Goal: Navigation & Orientation: Find specific page/section

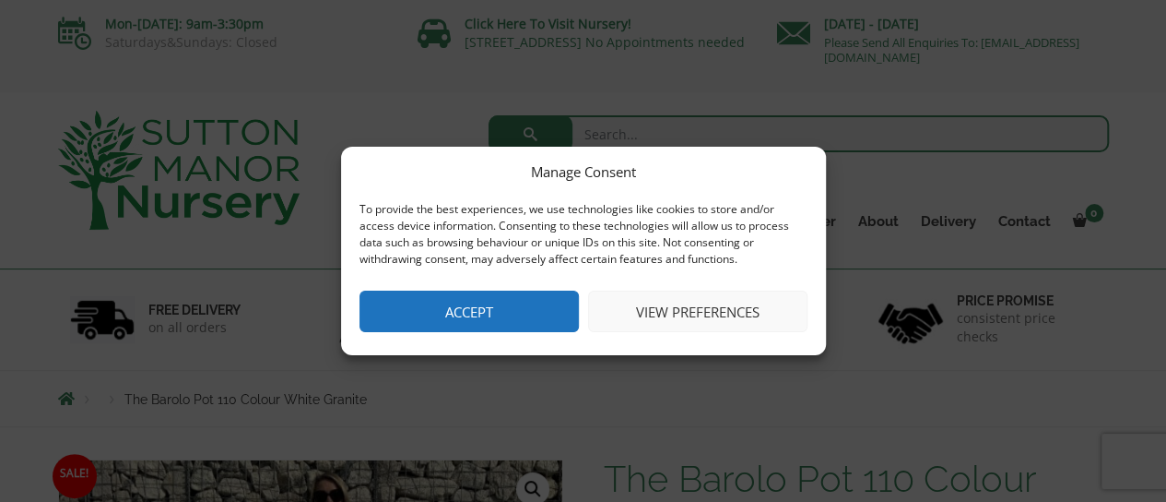
click at [473, 313] on button "Accept" at bounding box center [469, 310] width 219 height 41
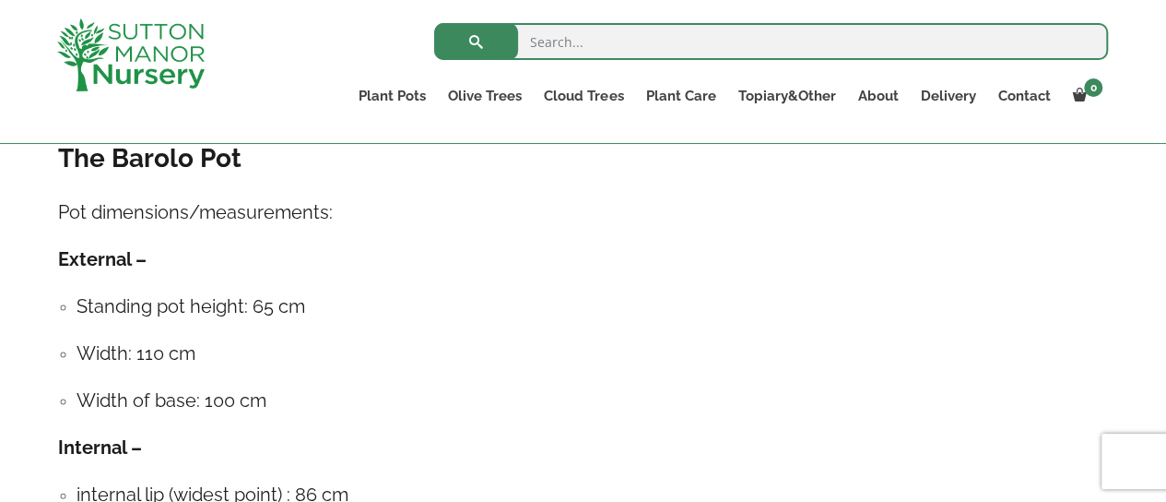
scroll to position [1014, 0]
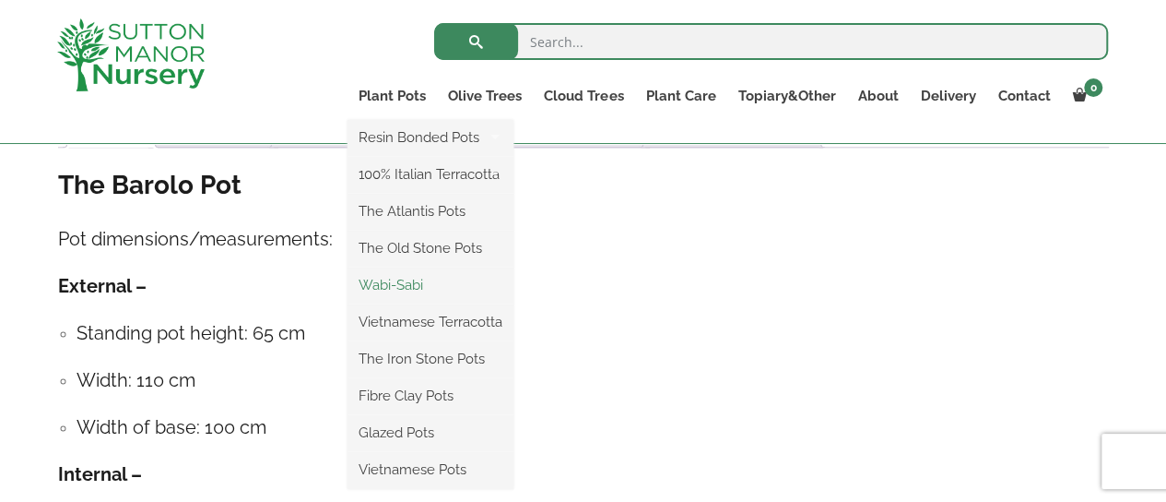
click at [421, 290] on link "Wabi-Sabi" at bounding box center [431, 285] width 166 height 28
